Goal: Information Seeking & Learning: Compare options

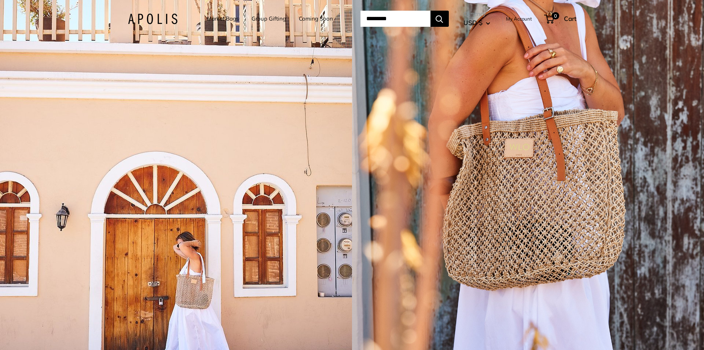
click at [220, 16] on link "Market Bags" at bounding box center [223, 19] width 32 height 10
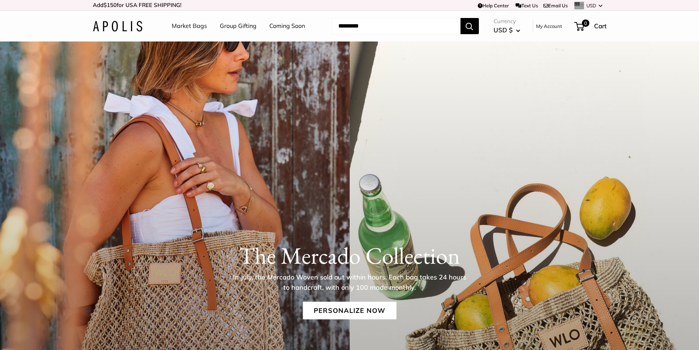
click at [187, 31] on link "Market Bags" at bounding box center [189, 26] width 35 height 11
click at [183, 30] on link "Market Bags" at bounding box center [189, 26] width 35 height 11
click at [350, 195] on div "The Mercado Collection In July, the Mercado Woven sold out within hours. Each b…" at bounding box center [349, 303] width 699 height 524
click at [327, 308] on link "Personalize Now" at bounding box center [350, 310] width 94 height 18
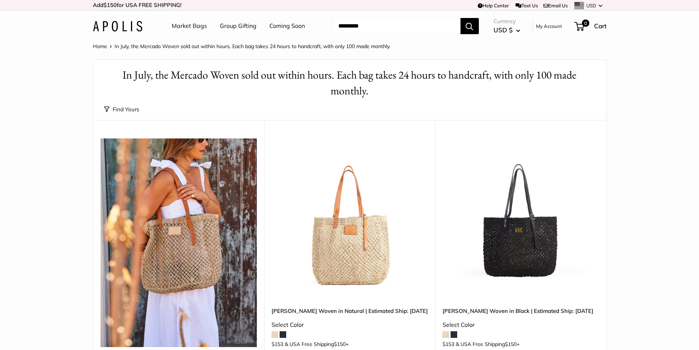
click at [180, 24] on link "Market Bags" at bounding box center [189, 26] width 35 height 11
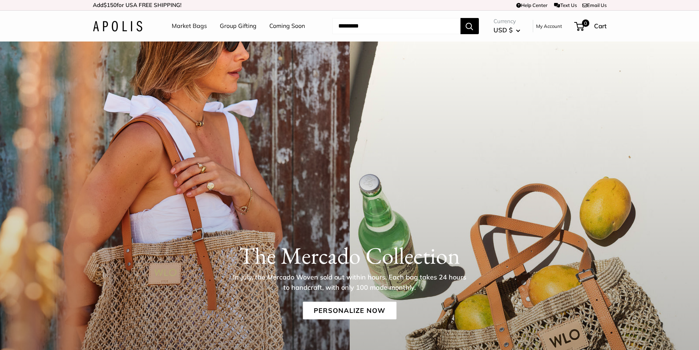
click at [132, 29] on img at bounding box center [118, 26] width 50 height 11
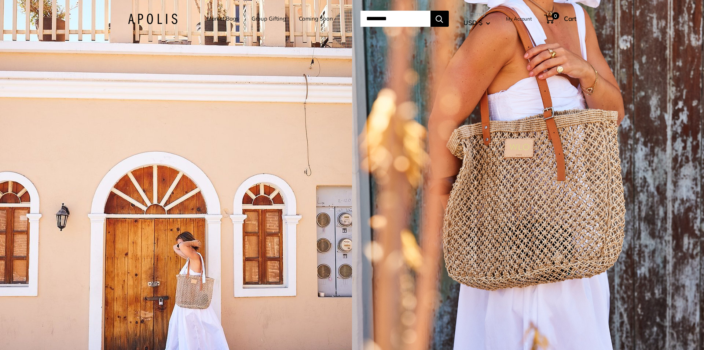
click at [310, 21] on link "Coming Soon" at bounding box center [316, 19] width 34 height 10
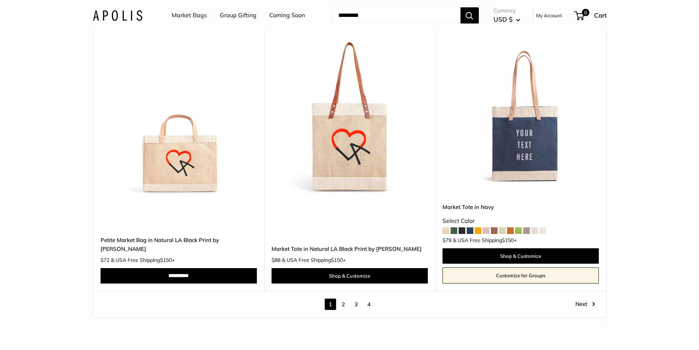
scroll to position [4291, 0]
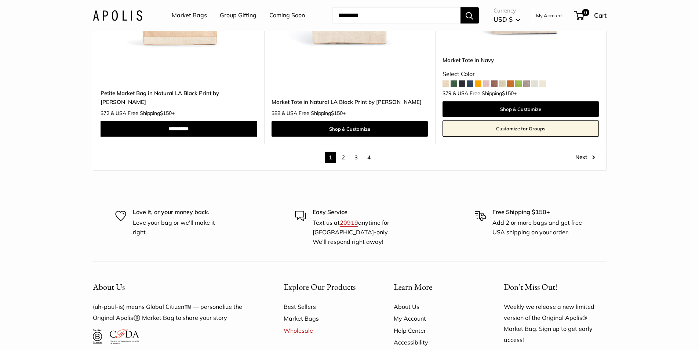
click at [343, 151] on link "2" at bounding box center [342, 156] width 11 height 11
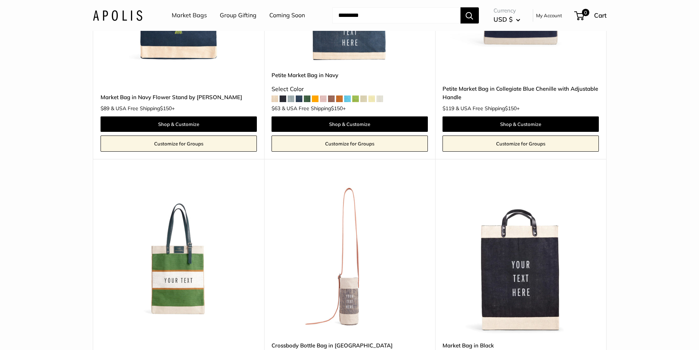
scroll to position [423, 0]
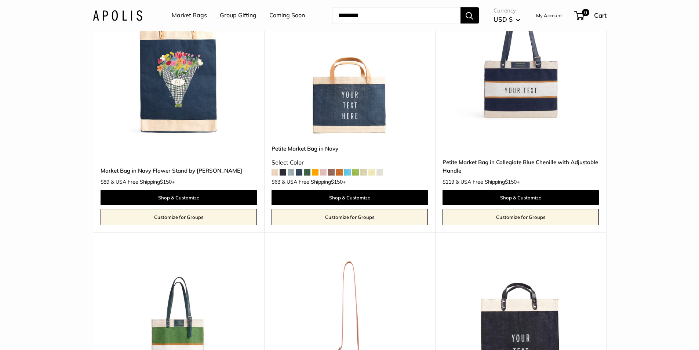
click at [0, 0] on img at bounding box center [0, 0] width 0 height 0
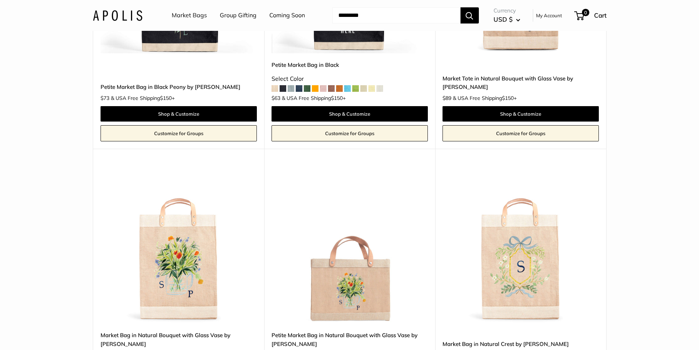
scroll to position [973, 0]
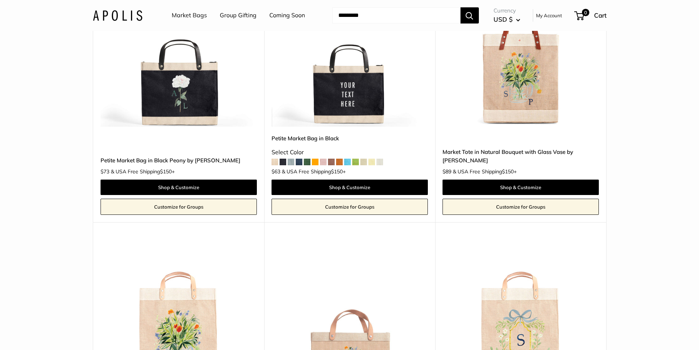
click at [0, 0] on img at bounding box center [0, 0] width 0 height 0
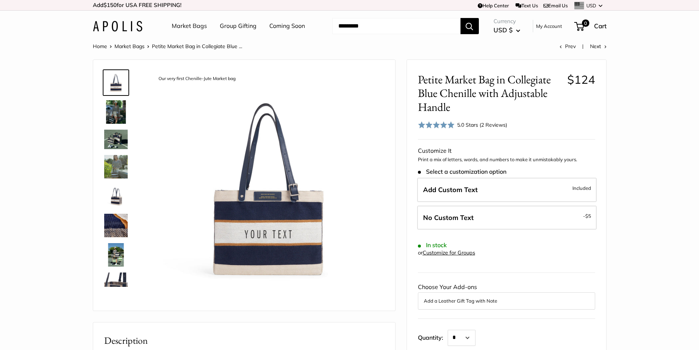
click at [120, 200] on img at bounding box center [115, 195] width 23 height 23
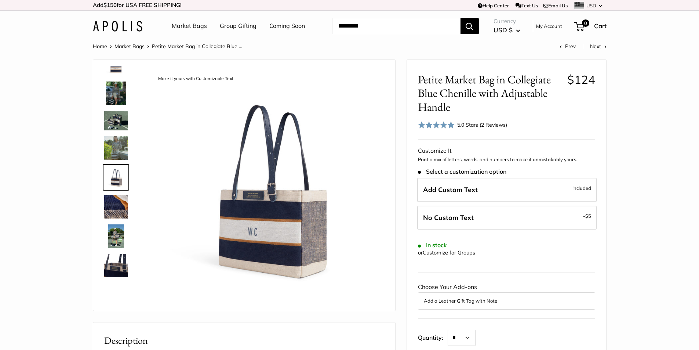
click at [115, 150] on img at bounding box center [115, 147] width 23 height 23
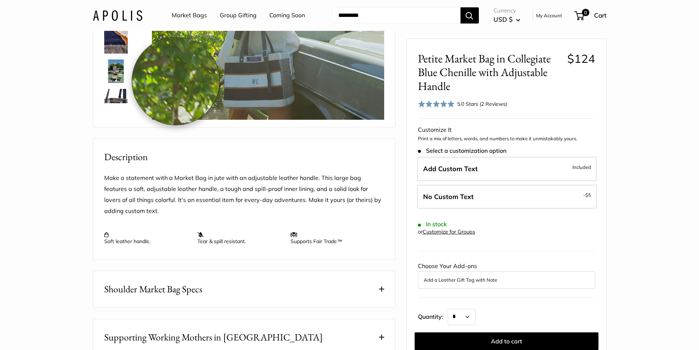
scroll to position [110, 0]
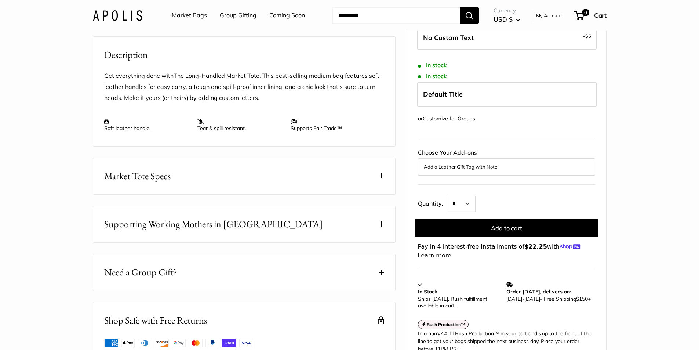
scroll to position [359, 0]
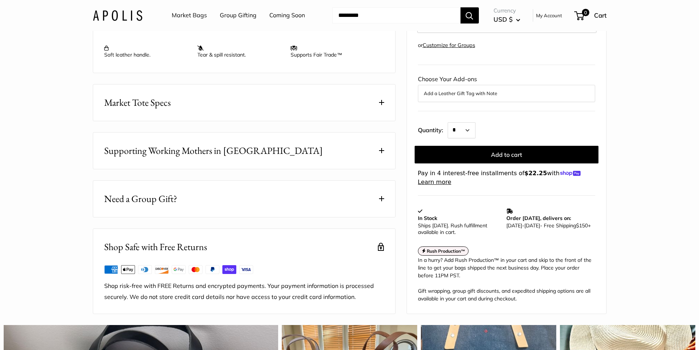
click at [385, 121] on button "Market Tote Specs" at bounding box center [244, 102] width 302 height 36
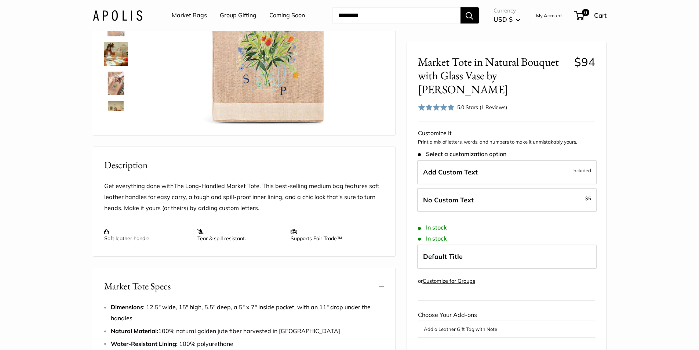
scroll to position [102, 0]
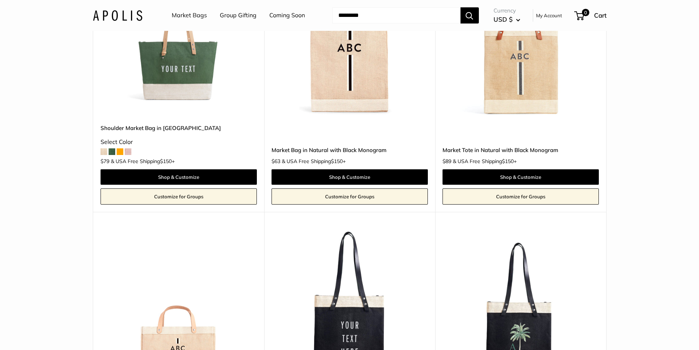
scroll to position [1743, 0]
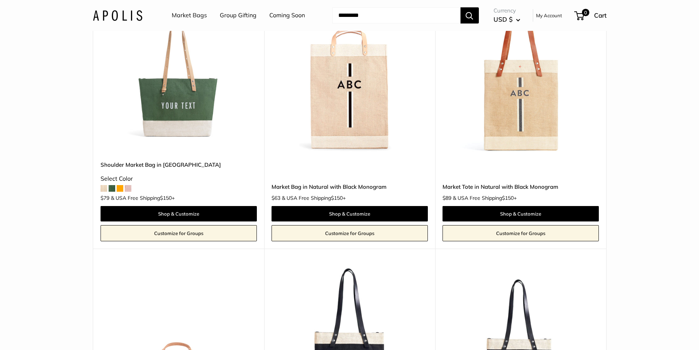
click at [0, 0] on img at bounding box center [0, 0] width 0 height 0
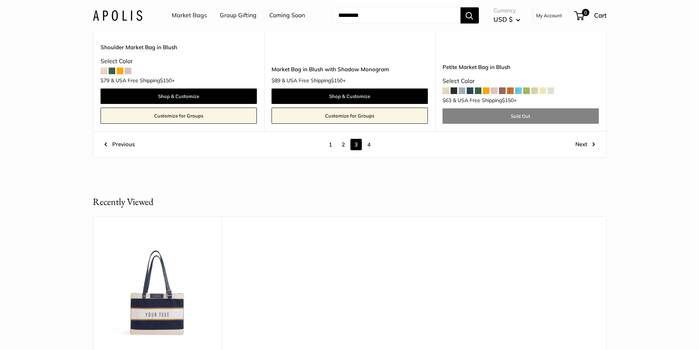
scroll to position [4201, 0]
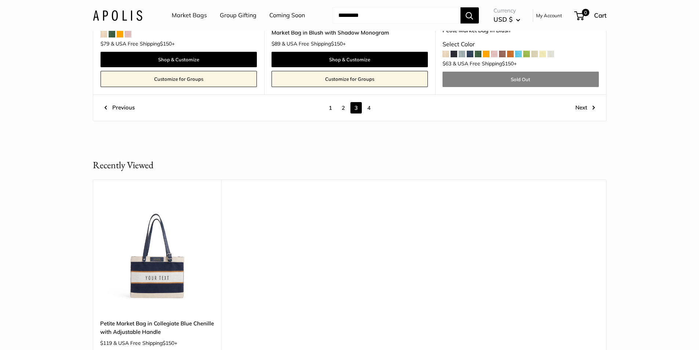
click at [371, 102] on link "4" at bounding box center [368, 107] width 11 height 11
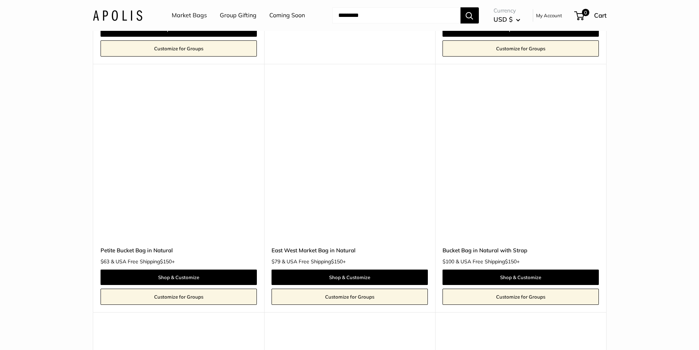
scroll to position [1670, 0]
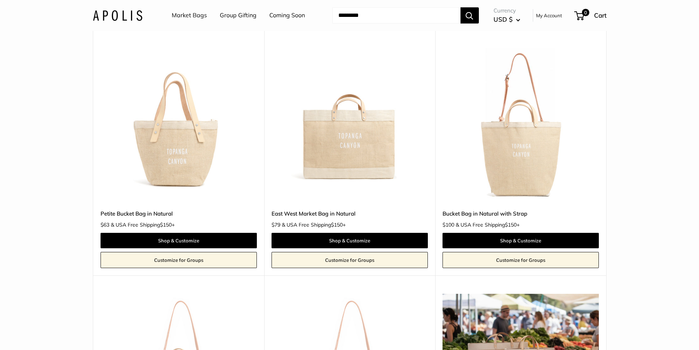
click at [0, 0] on img at bounding box center [0, 0] width 0 height 0
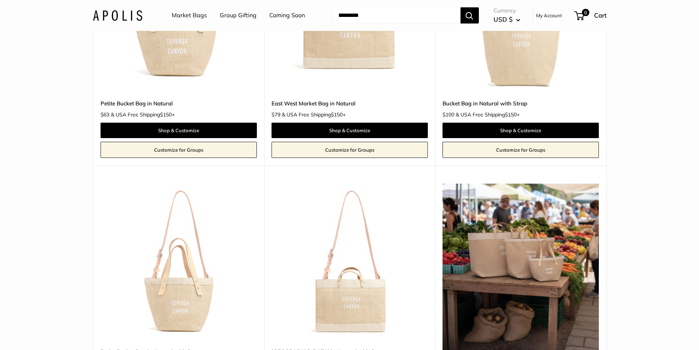
drag, startPoint x: 633, startPoint y: 216, endPoint x: 640, endPoint y: 235, distance: 20.3
click at [641, 234] on section "Home Market Bags Find yours Size Holds a Little" at bounding box center [349, 350] width 699 height 4177
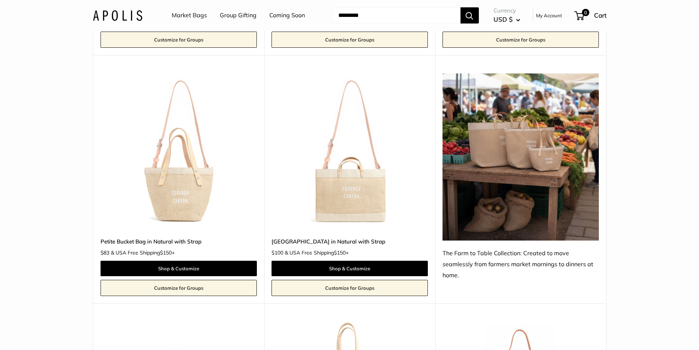
click at [0, 0] on img at bounding box center [0, 0] width 0 height 0
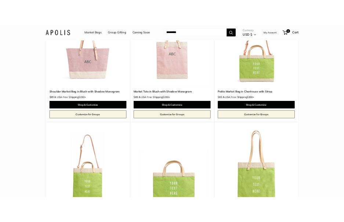
scroll to position [0, 0]
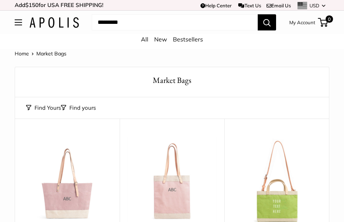
click at [164, 6] on td "Help Center Text Us Email Us *** *** *** *** *** *** *** *** *** *** *** USD US…" at bounding box center [236, 5] width 186 height 10
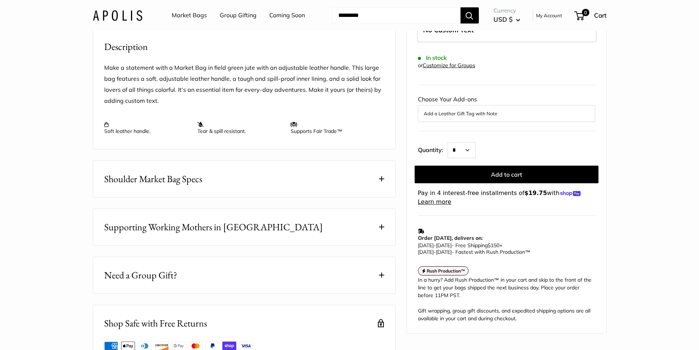
scroll to position [440, 0]
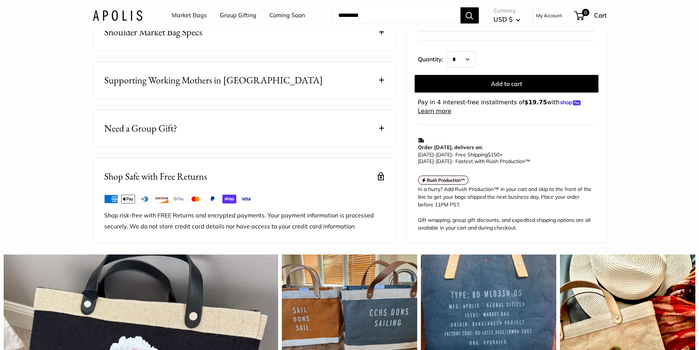
click at [381, 50] on button "Shoulder Market Bag Specs" at bounding box center [244, 32] width 302 height 36
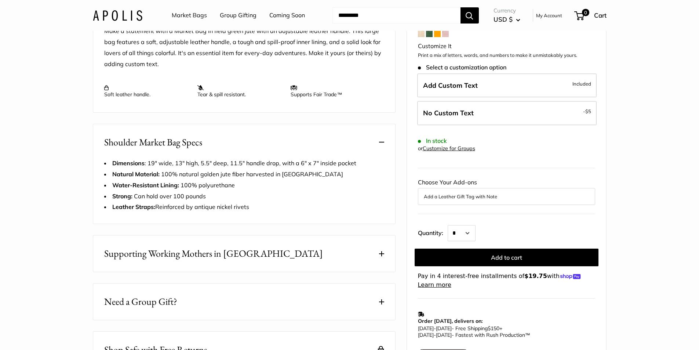
scroll to position [220, 0]
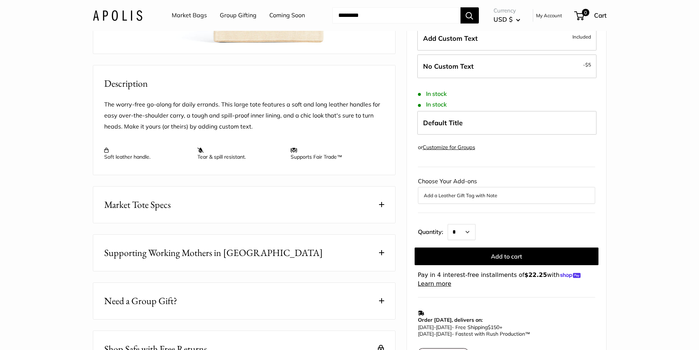
scroll to position [293, 0]
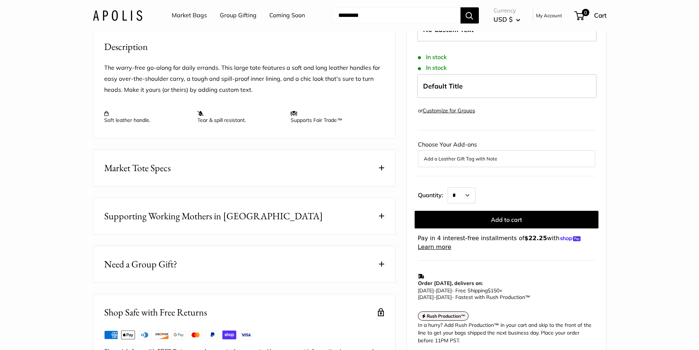
click at [381, 186] on button "Market Tote Specs" at bounding box center [244, 168] width 302 height 36
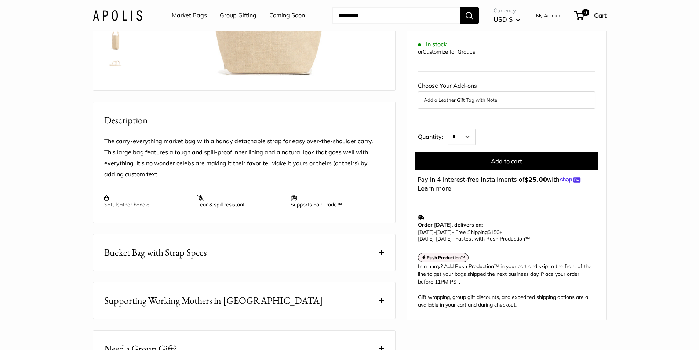
scroll to position [330, 0]
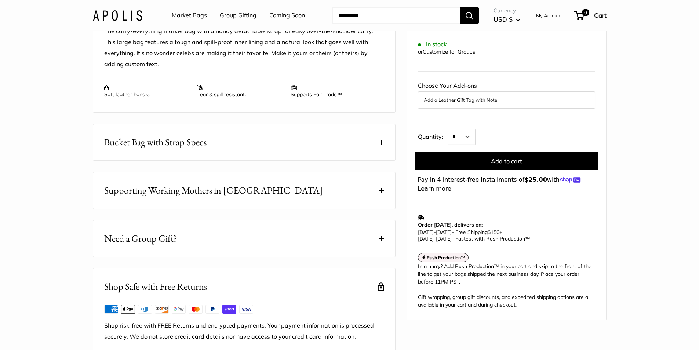
click at [378, 160] on button "Bucket Bag with Strap Specs" at bounding box center [244, 142] width 302 height 36
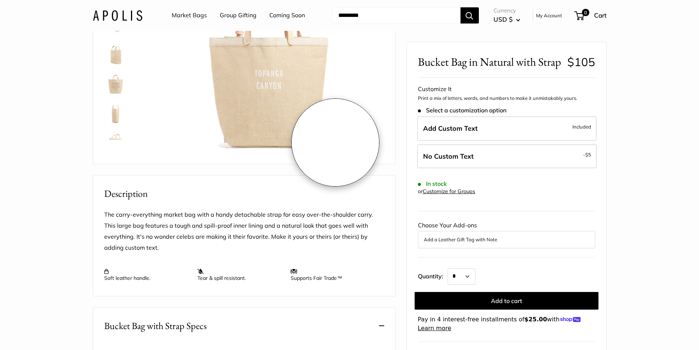
scroll to position [110, 0]
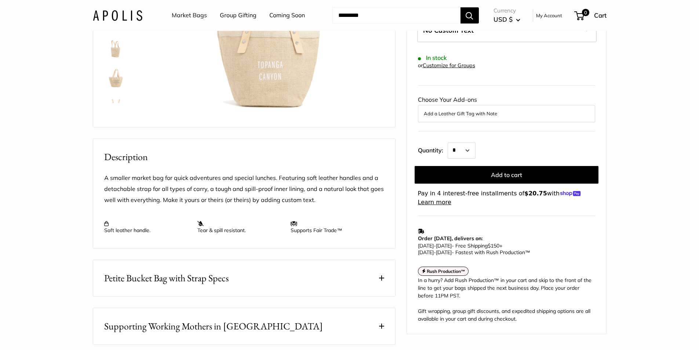
scroll to position [220, 0]
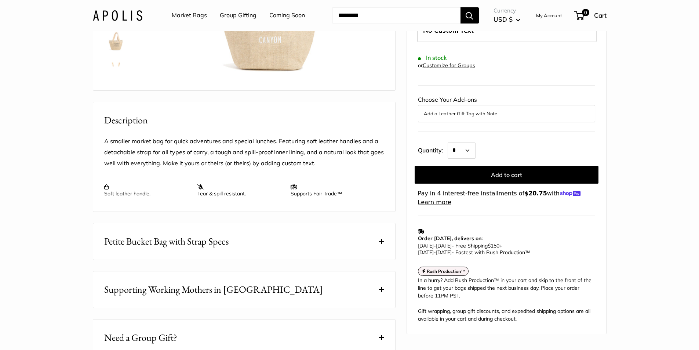
click at [381, 244] on span at bounding box center [381, 240] width 5 height 5
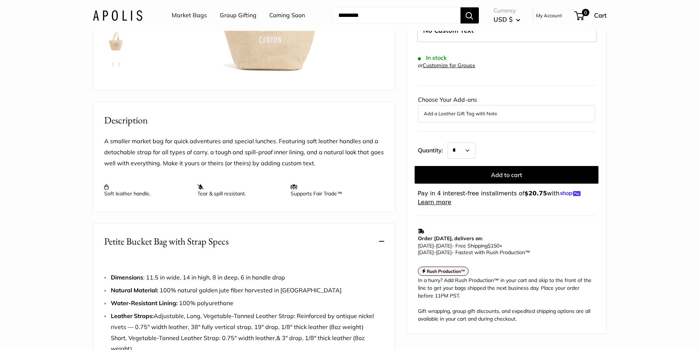
scroll to position [73, 0]
